Goal: Information Seeking & Learning: Learn about a topic

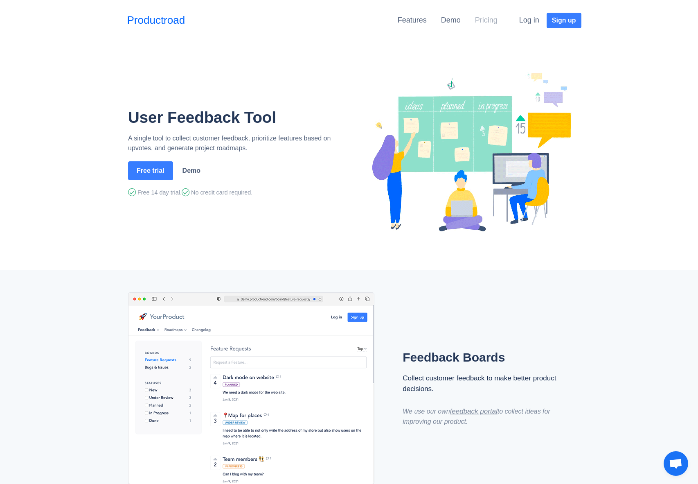
click at [493, 20] on link "Pricing" at bounding box center [486, 20] width 23 height 8
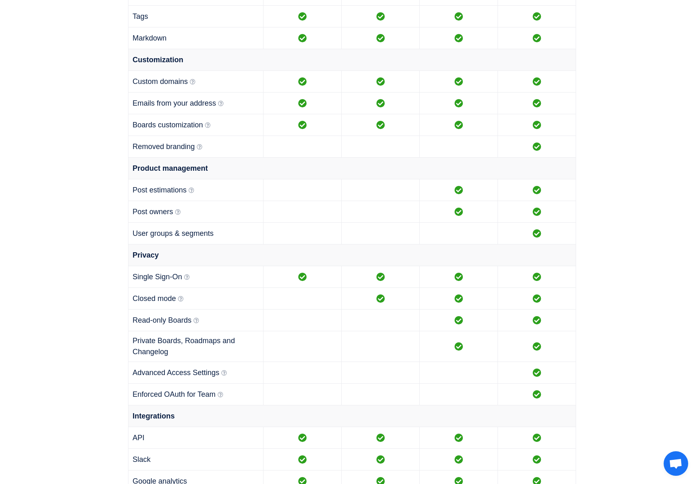
scroll to position [584, 0]
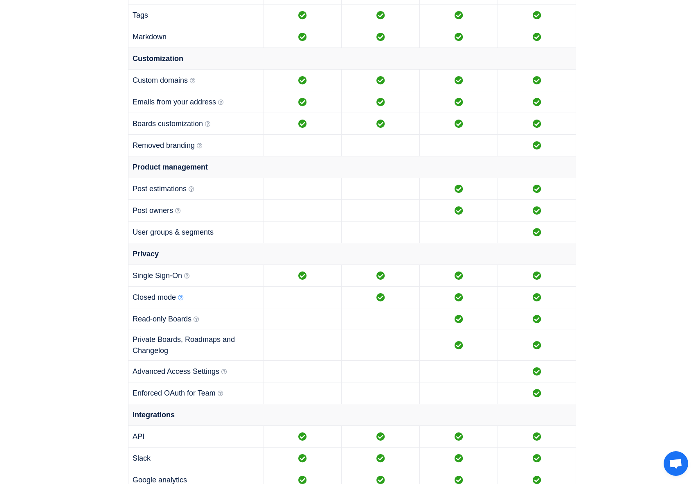
click at [183, 297] on icon at bounding box center [181, 298] width 6 height 6
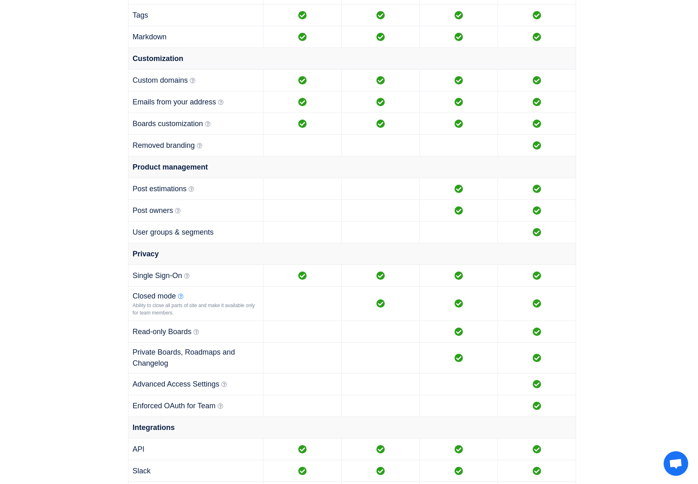
click at [181, 295] on icon at bounding box center [181, 296] width 6 height 6
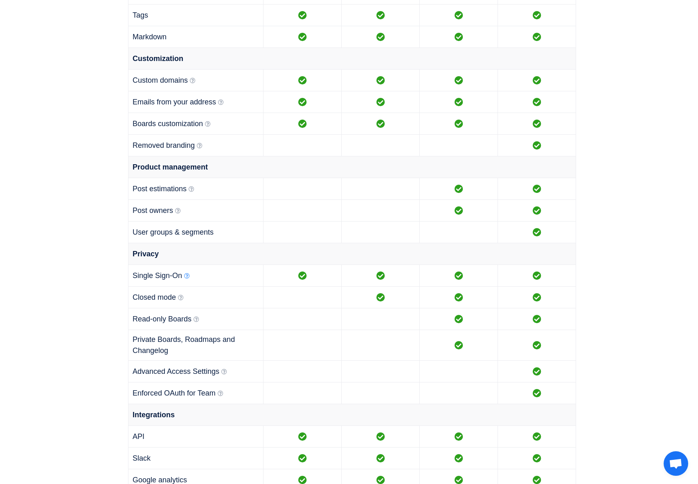
click at [188, 276] on icon at bounding box center [187, 276] width 6 height 6
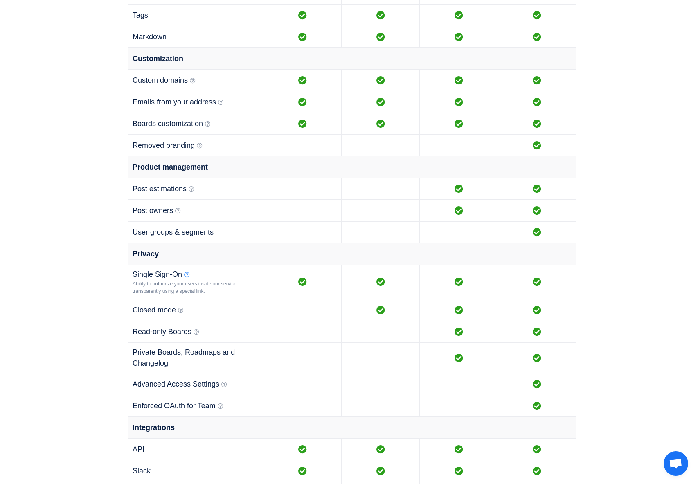
click at [187, 271] on span at bounding box center [187, 274] width 6 height 7
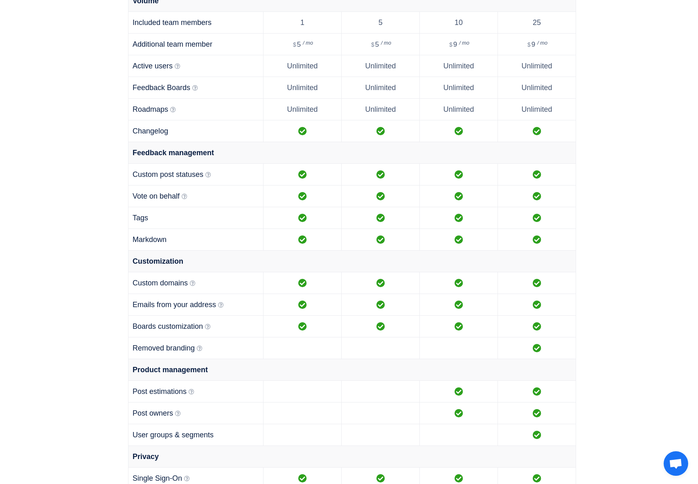
scroll to position [0, 0]
